Goal: Transaction & Acquisition: Purchase product/service

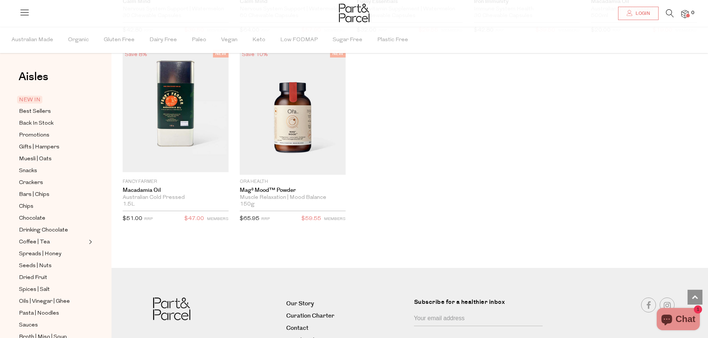
scroll to position [1375, 0]
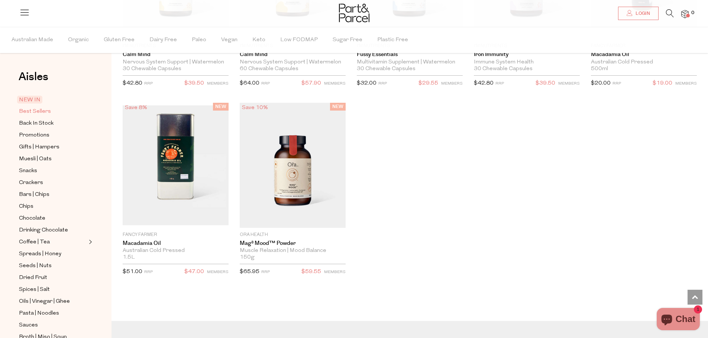
click at [47, 114] on span "Best Sellers" at bounding box center [35, 111] width 32 height 9
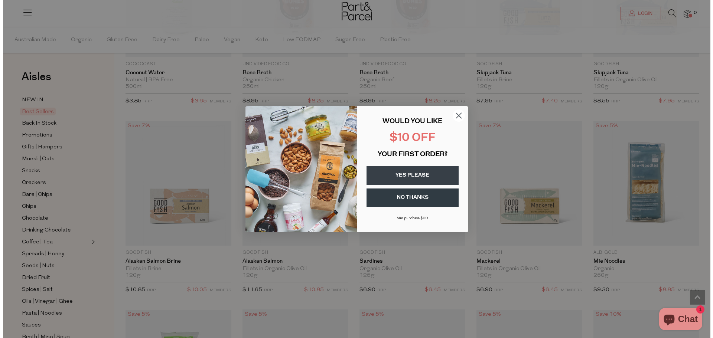
scroll to position [560, 0]
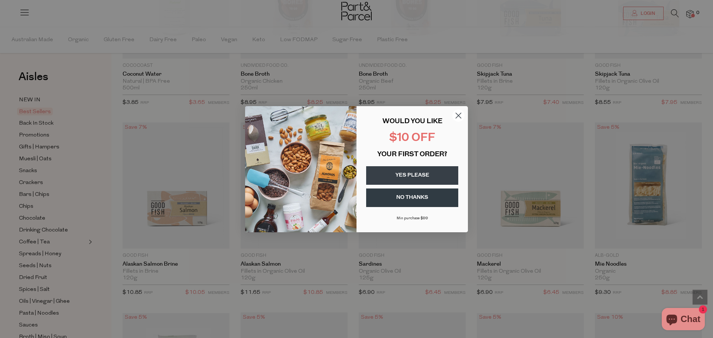
click at [459, 118] on circle "Close dialog" at bounding box center [459, 115] width 12 height 12
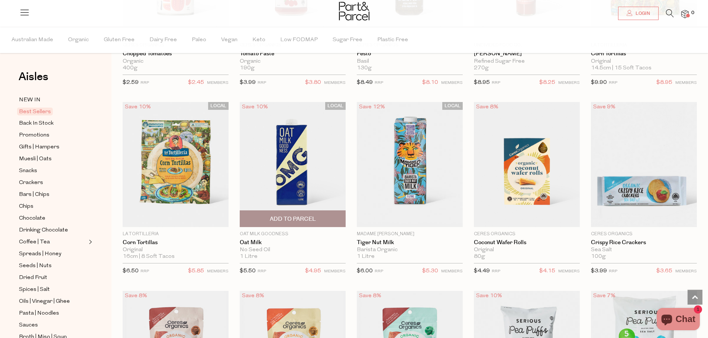
scroll to position [1152, 0]
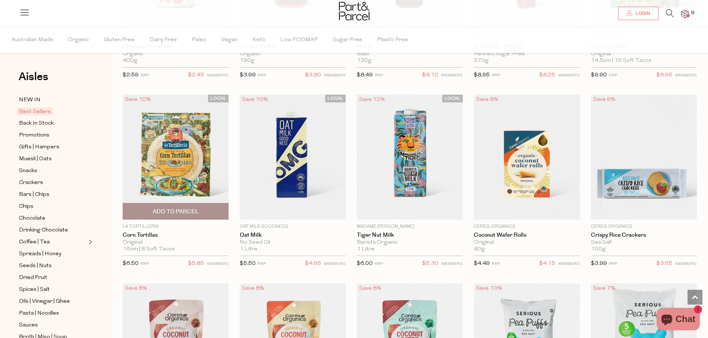
click at [191, 214] on span "Add To Parcel" at bounding box center [175, 212] width 101 height 16
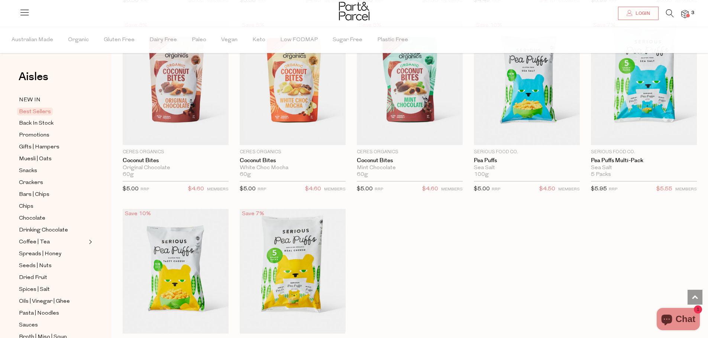
scroll to position [1598, 0]
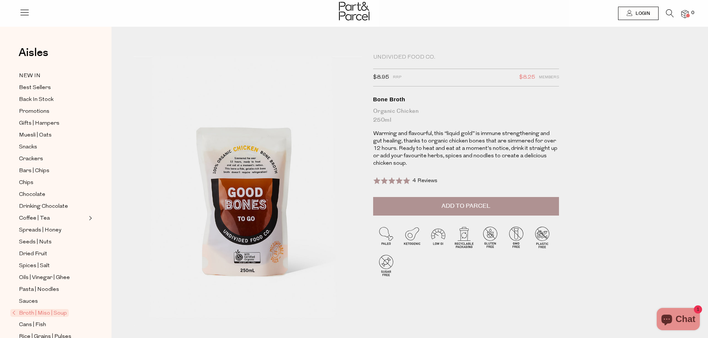
click at [448, 204] on span "Add to Parcel" at bounding box center [465, 206] width 49 height 9
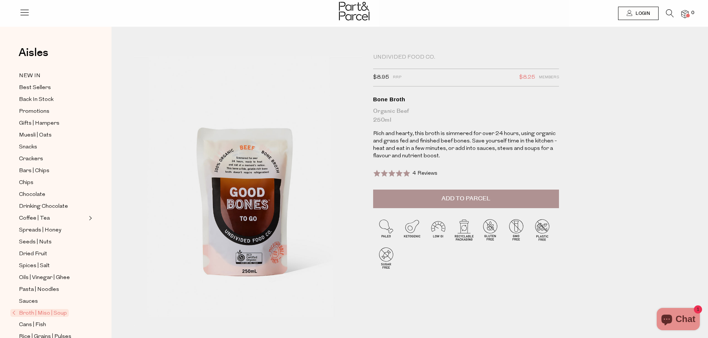
click at [481, 201] on span "Add to Parcel" at bounding box center [465, 199] width 49 height 9
